Goal: Task Accomplishment & Management: Use online tool/utility

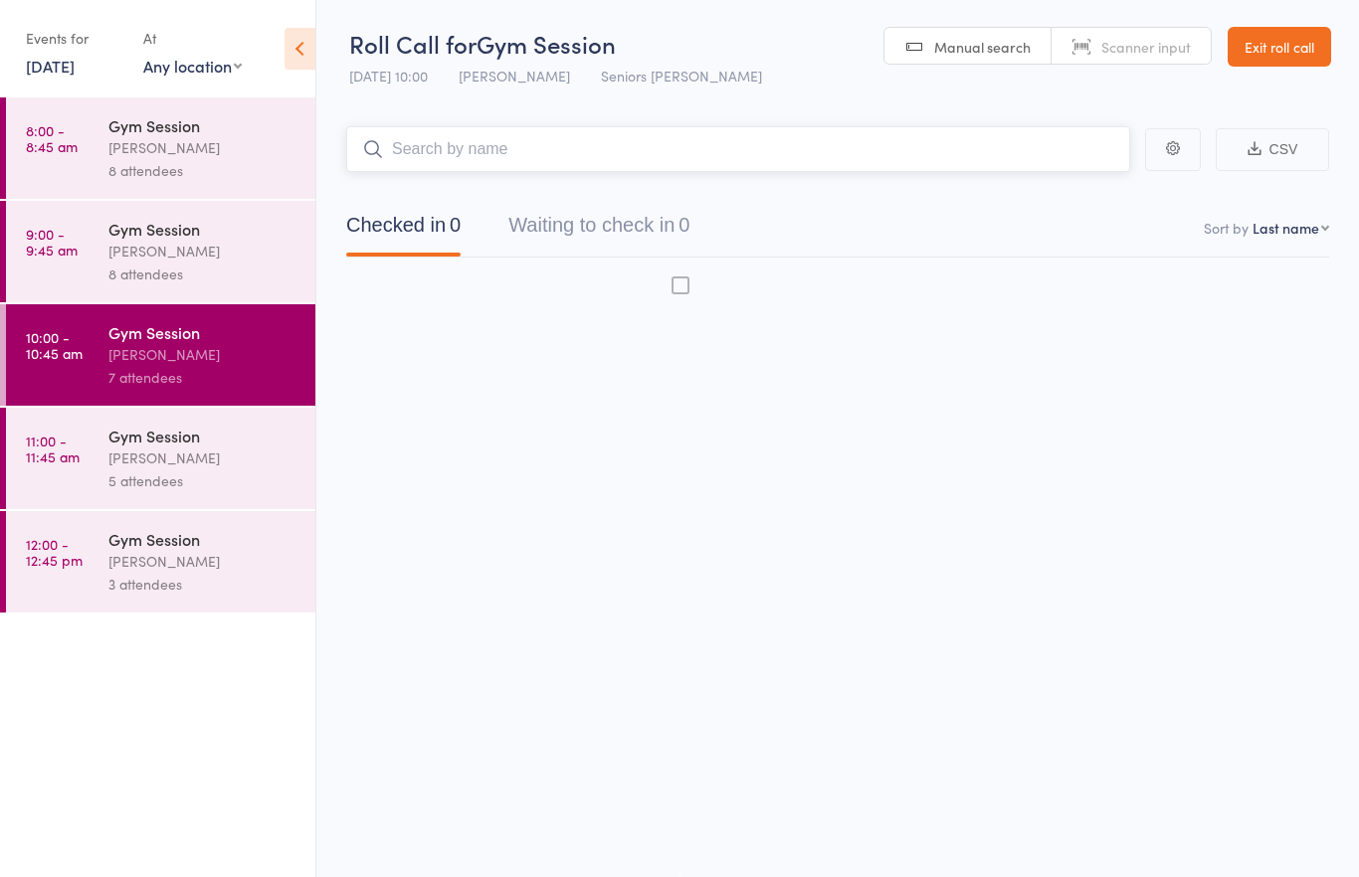
scroll to position [14, 0]
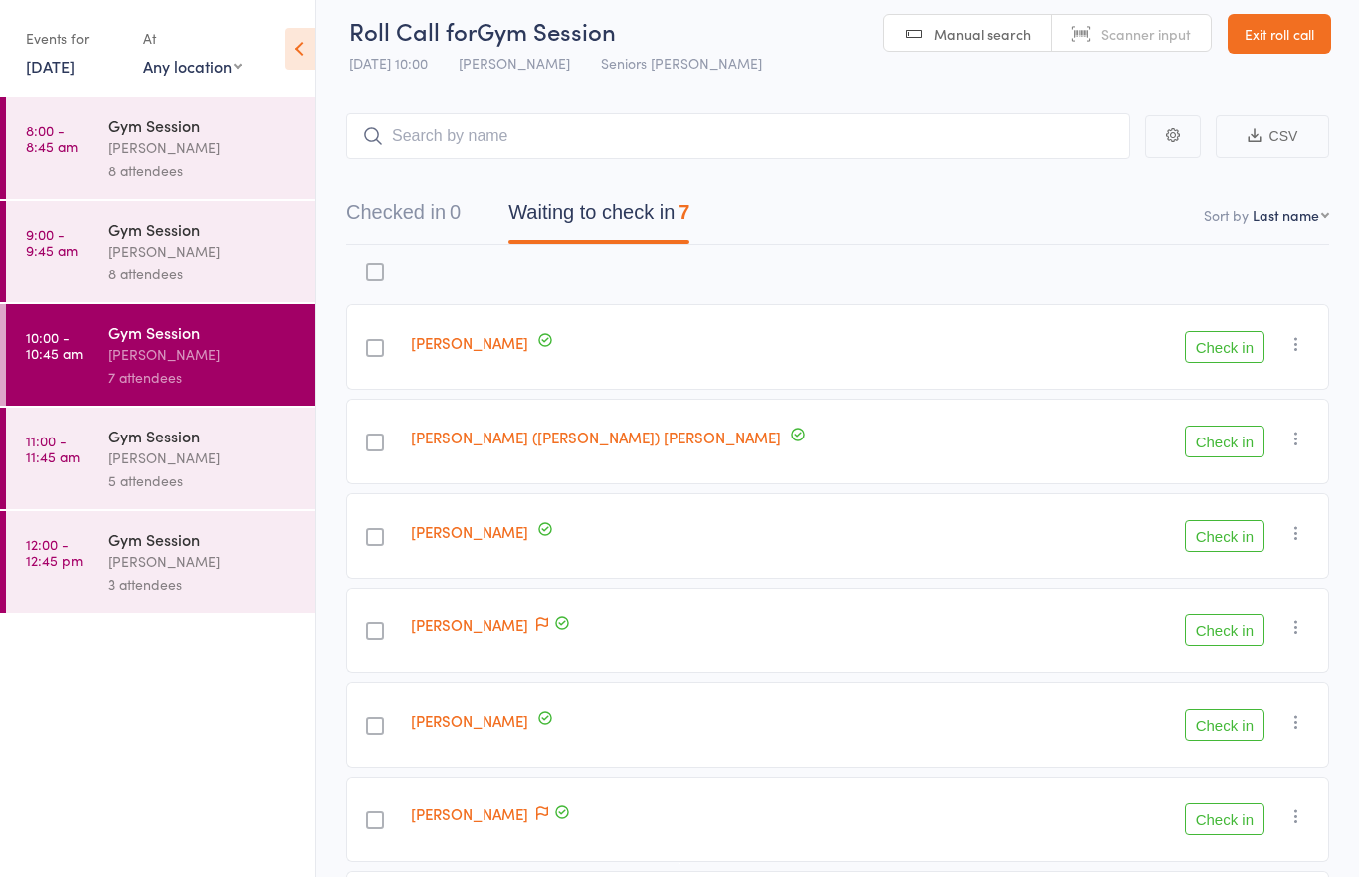
click at [1295, 437] on icon "button" at bounding box center [1296, 439] width 20 height 20
click at [1248, 440] on button "Check in" at bounding box center [1225, 442] width 80 height 32
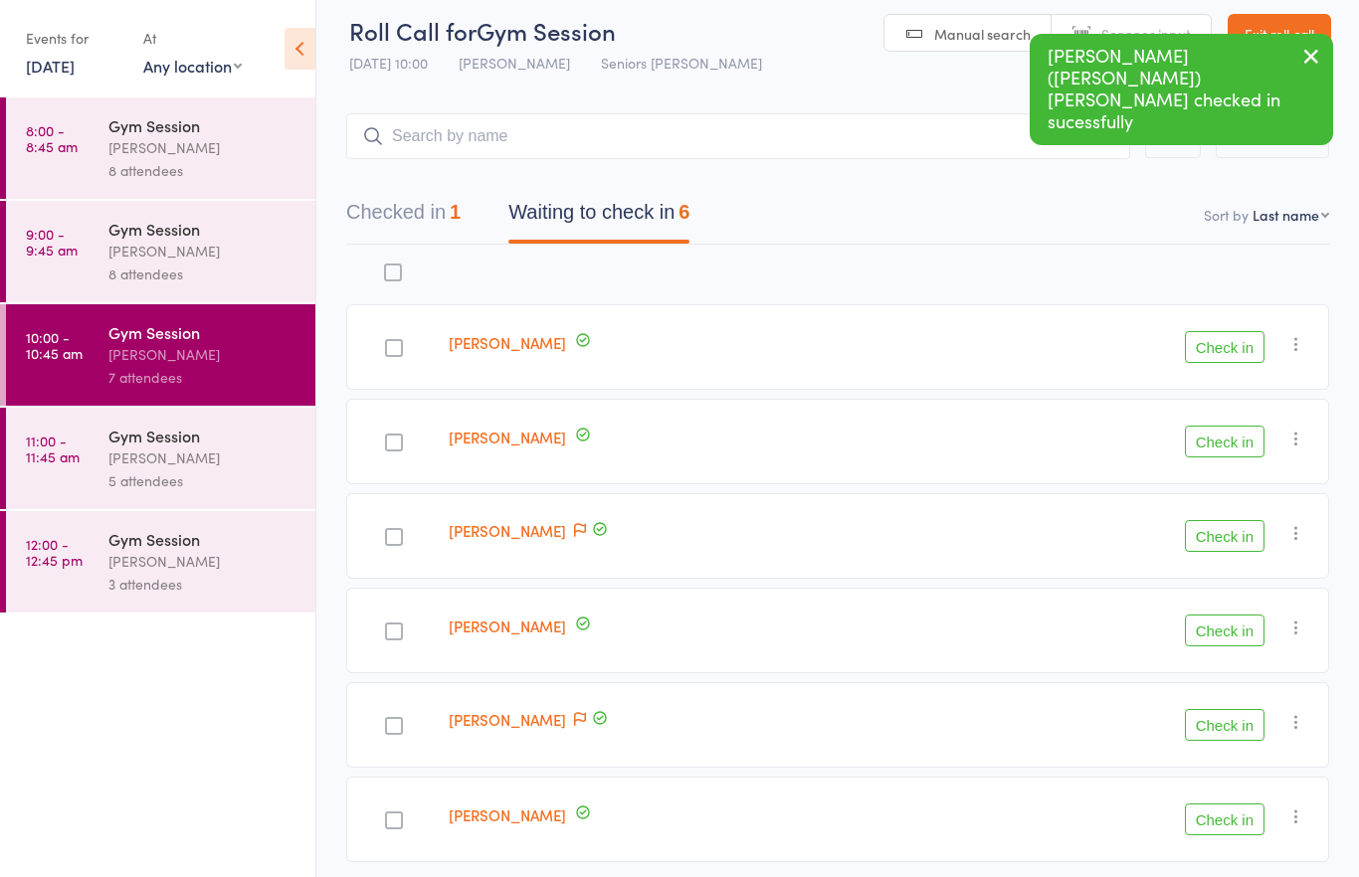
click at [1242, 443] on button "Check in" at bounding box center [1225, 442] width 80 height 32
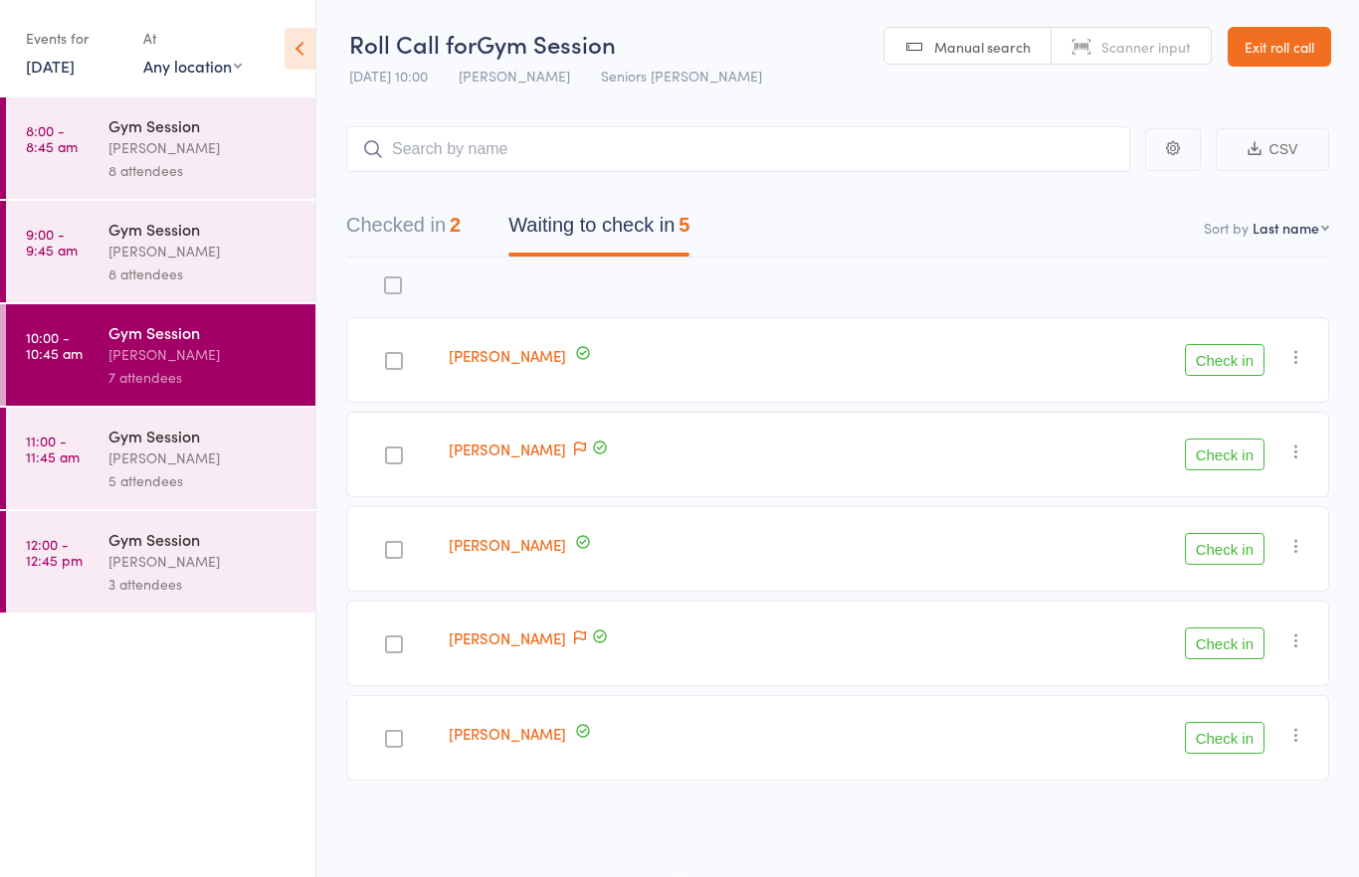
click at [1189, 413] on div "Check in Check in Send message Add Note Add Task Add Flag Remove [PERSON_NAME] …" at bounding box center [1122, 455] width 413 height 86
click at [1230, 354] on button "Check in" at bounding box center [1225, 360] width 80 height 32
click at [1218, 439] on button "Check in" at bounding box center [1225, 455] width 80 height 32
click at [1232, 362] on button "Check in" at bounding box center [1225, 360] width 80 height 32
click at [1242, 359] on button "Check in" at bounding box center [1225, 360] width 80 height 32
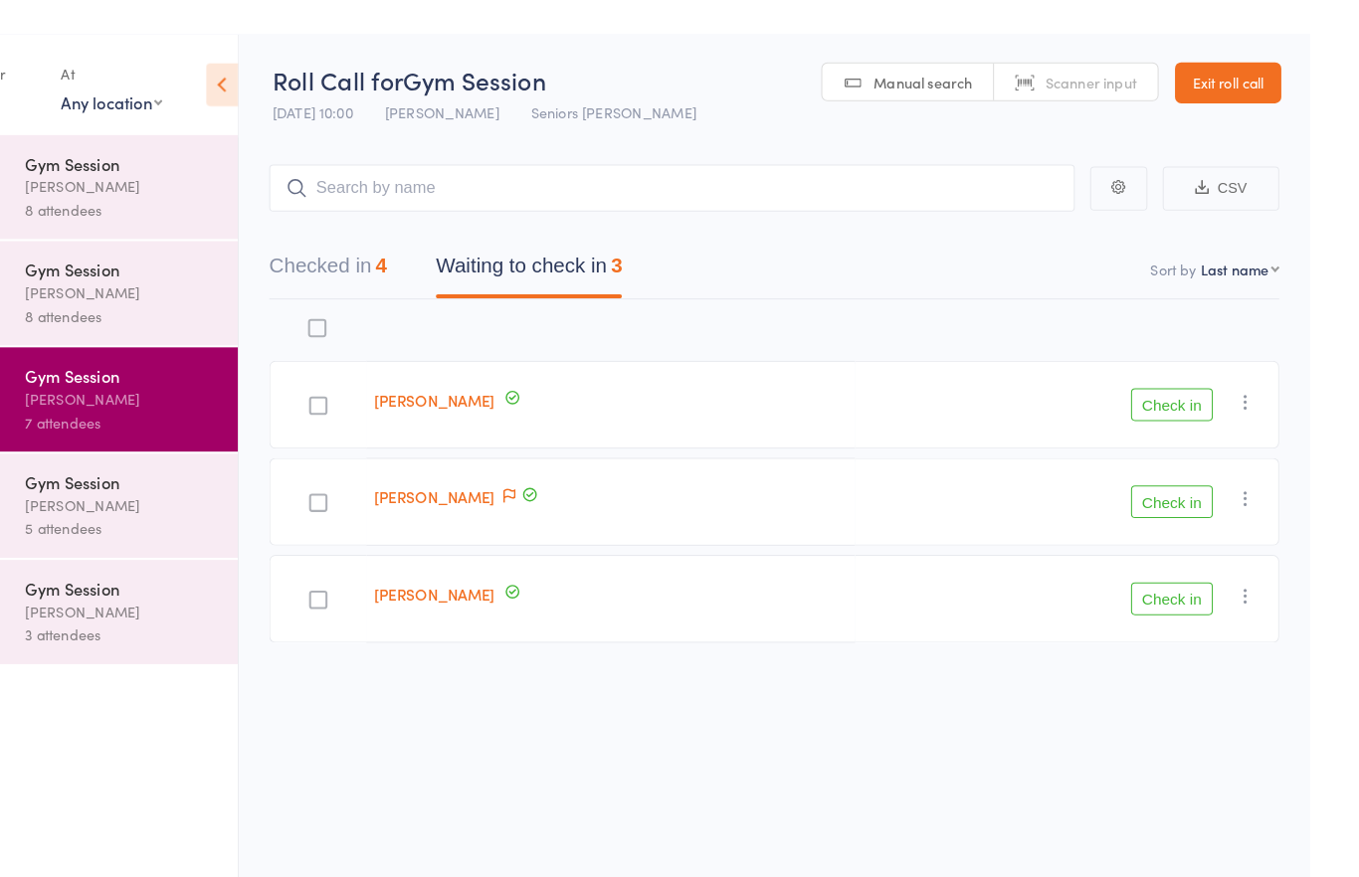
scroll to position [0, 0]
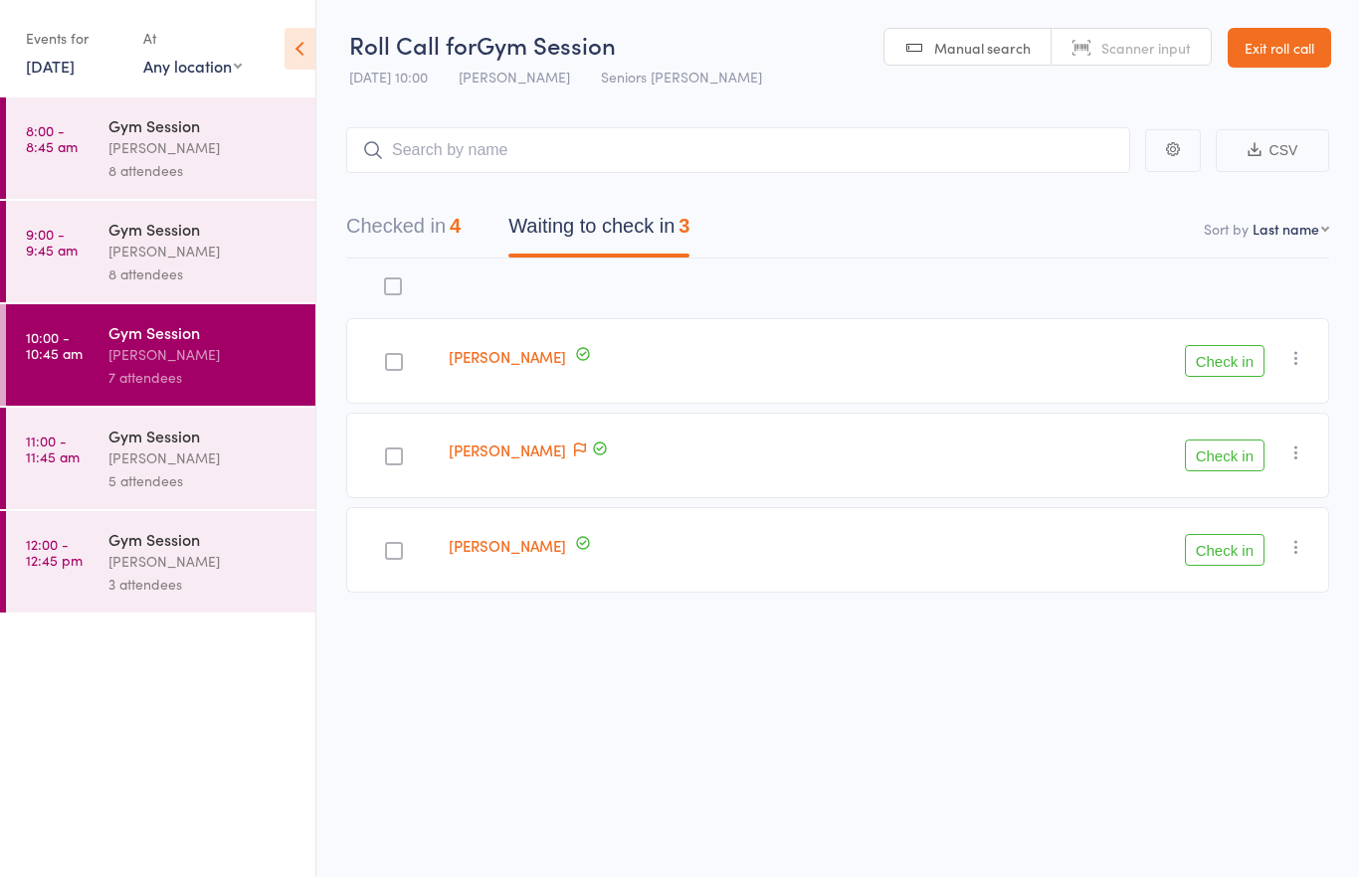
click at [1239, 363] on button "Check in" at bounding box center [1225, 361] width 80 height 32
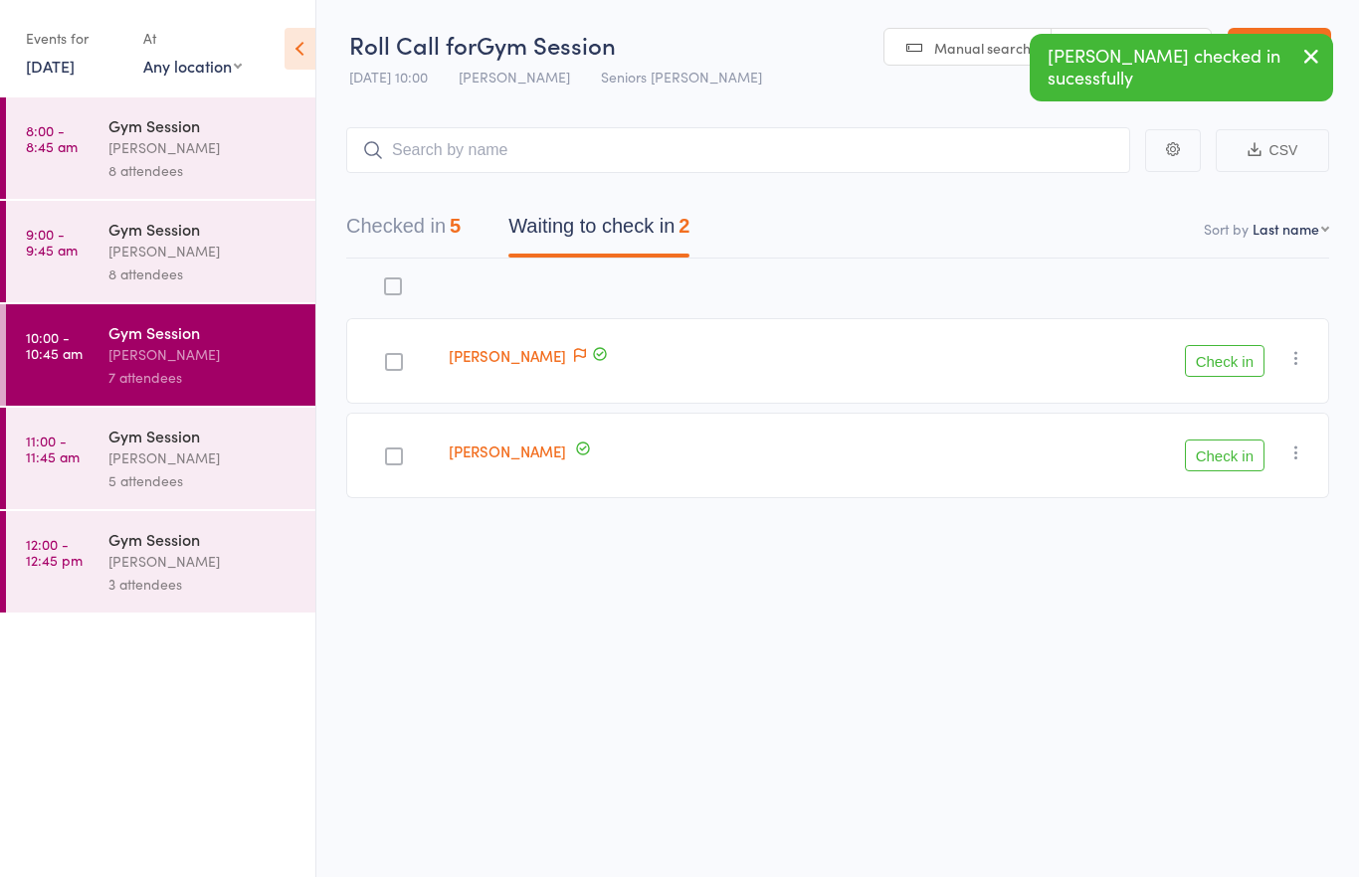
click at [1227, 370] on button "Check in" at bounding box center [1225, 361] width 80 height 32
click at [1237, 369] on button "Check in" at bounding box center [1225, 361] width 80 height 32
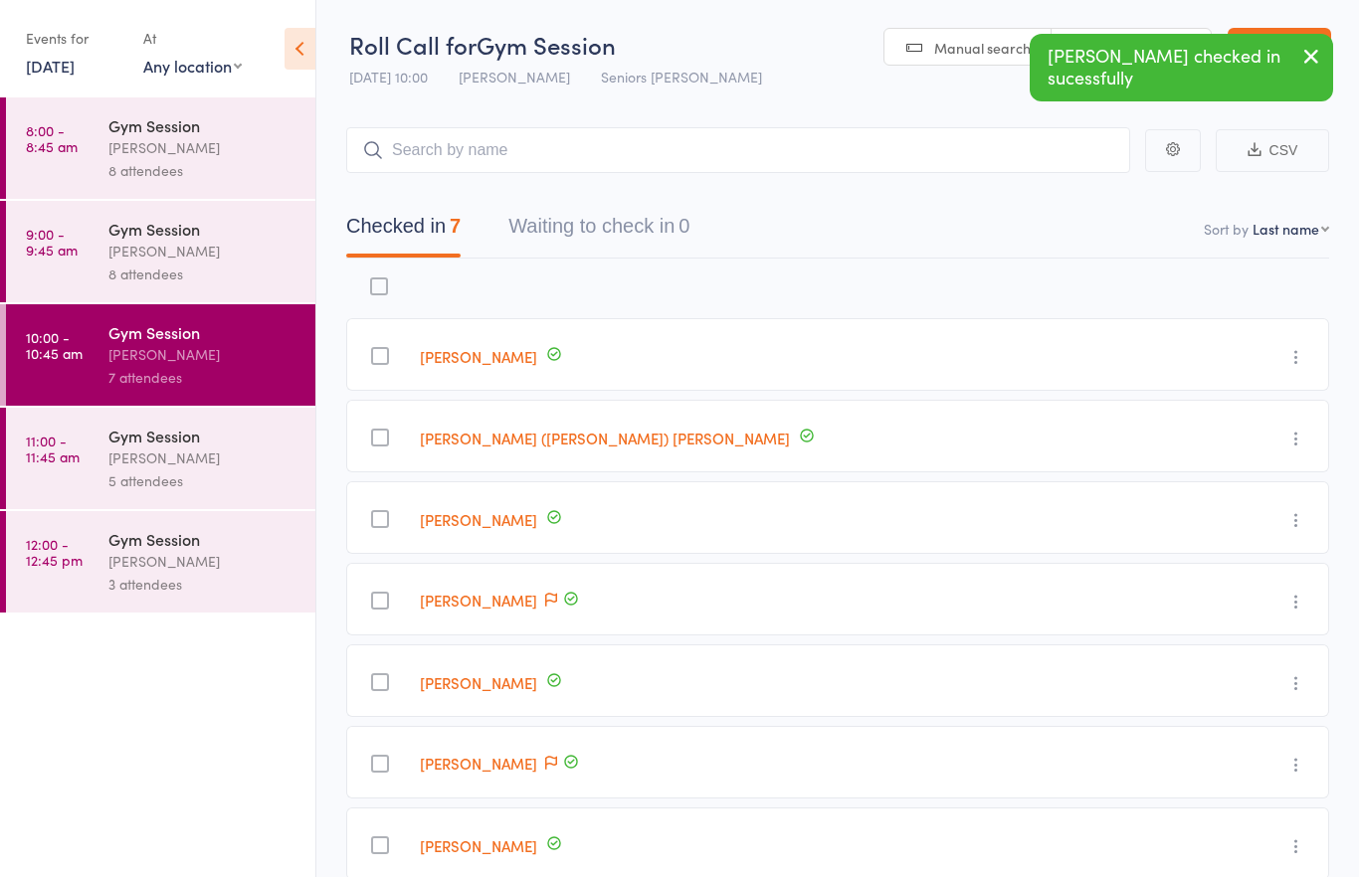
click at [150, 492] on div "5 attendees" at bounding box center [203, 481] width 190 height 23
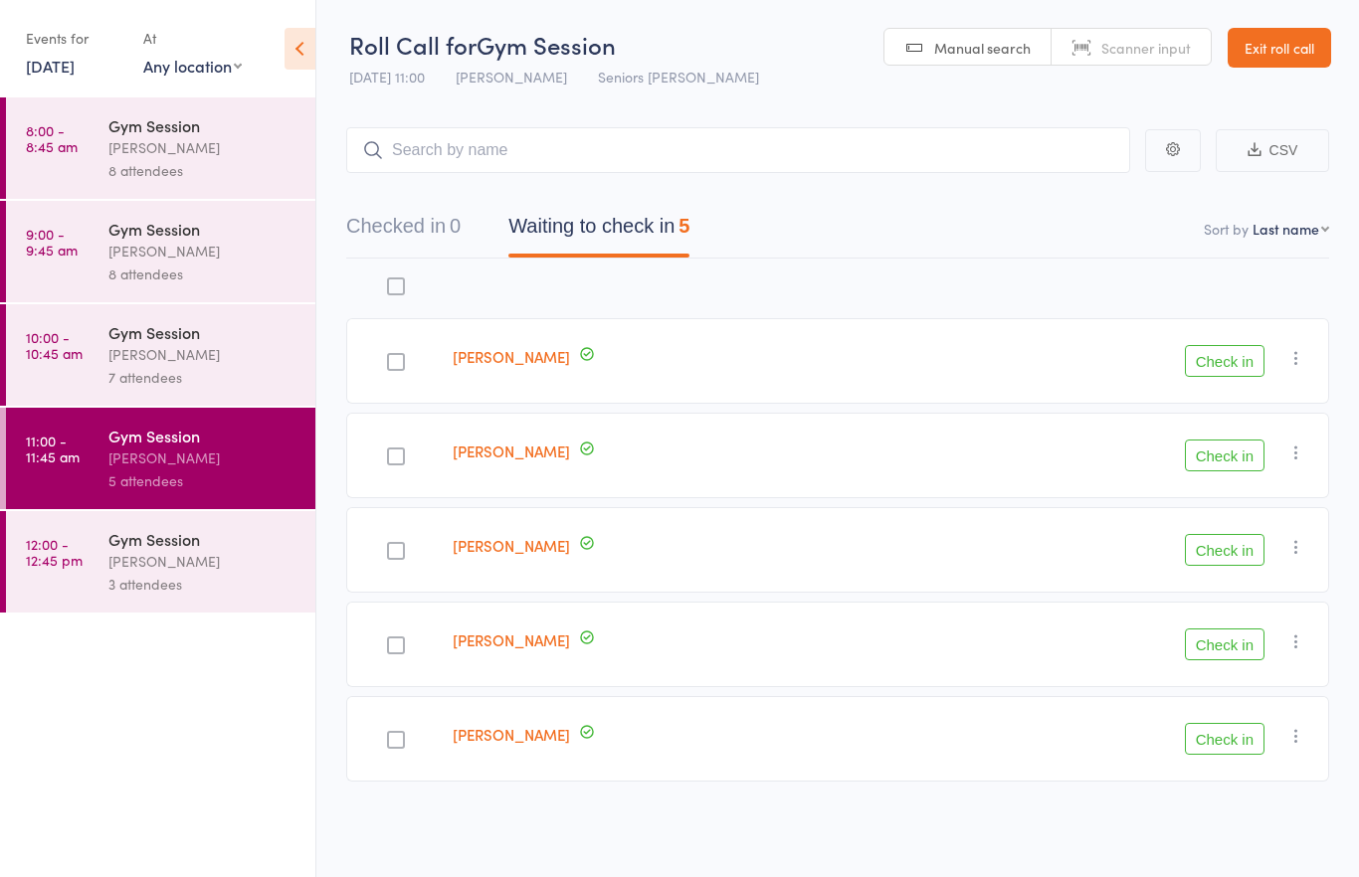
click at [142, 583] on div "3 attendees" at bounding box center [203, 584] width 190 height 23
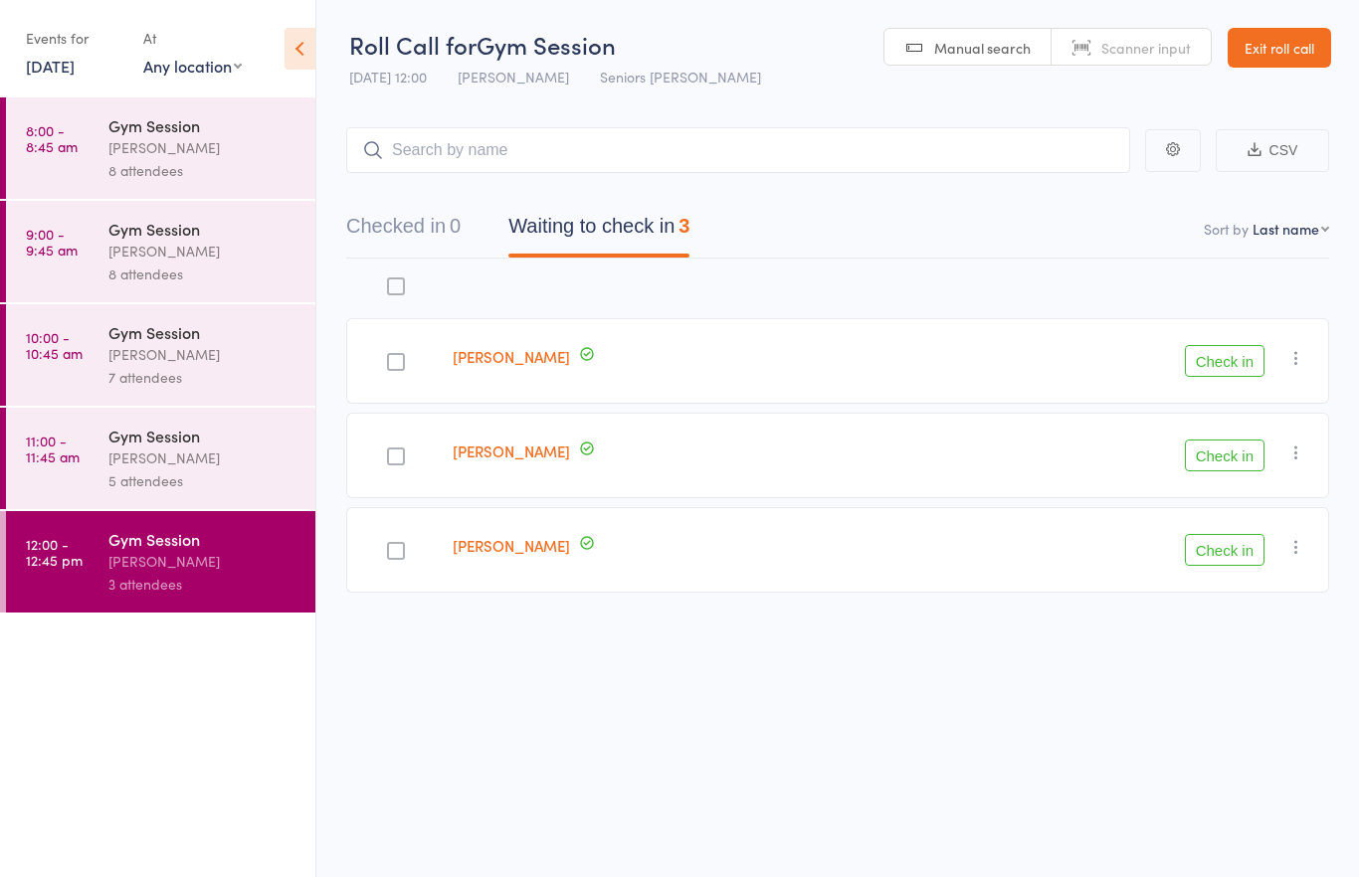
click at [149, 480] on div "5 attendees" at bounding box center [203, 481] width 190 height 23
